Goal: Communication & Community: Answer question/provide support

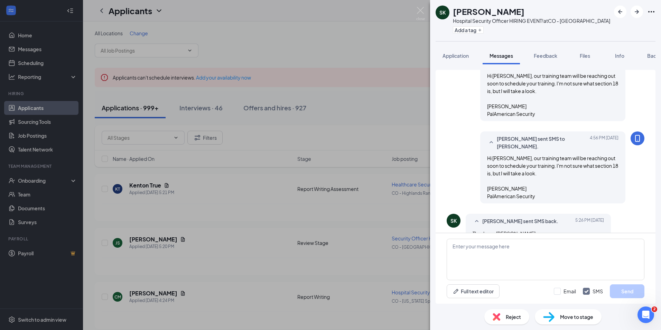
scroll to position [346, 0]
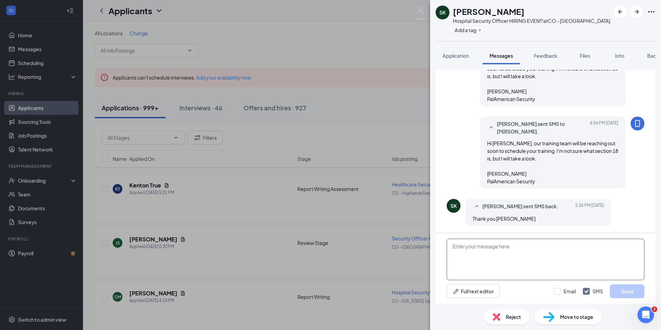
click at [465, 253] on textarea at bounding box center [545, 258] width 198 height 41
type textarea "Hi, have you uploaded your IDs? Betsy Gilio"
click at [557, 291] on input "Email" at bounding box center [565, 290] width 22 height 7
checkbox input "true"
click at [631, 290] on button "Send" at bounding box center [627, 291] width 35 height 14
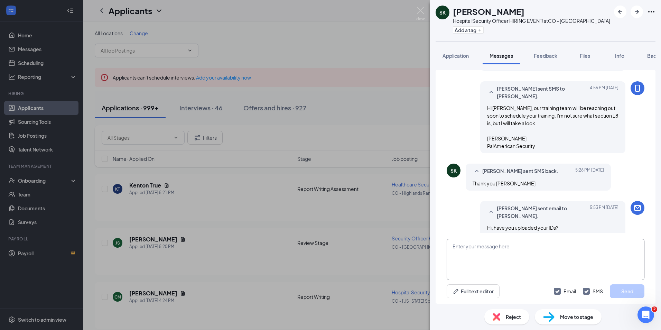
scroll to position [465, 0]
